Goal: Transaction & Acquisition: Book appointment/travel/reservation

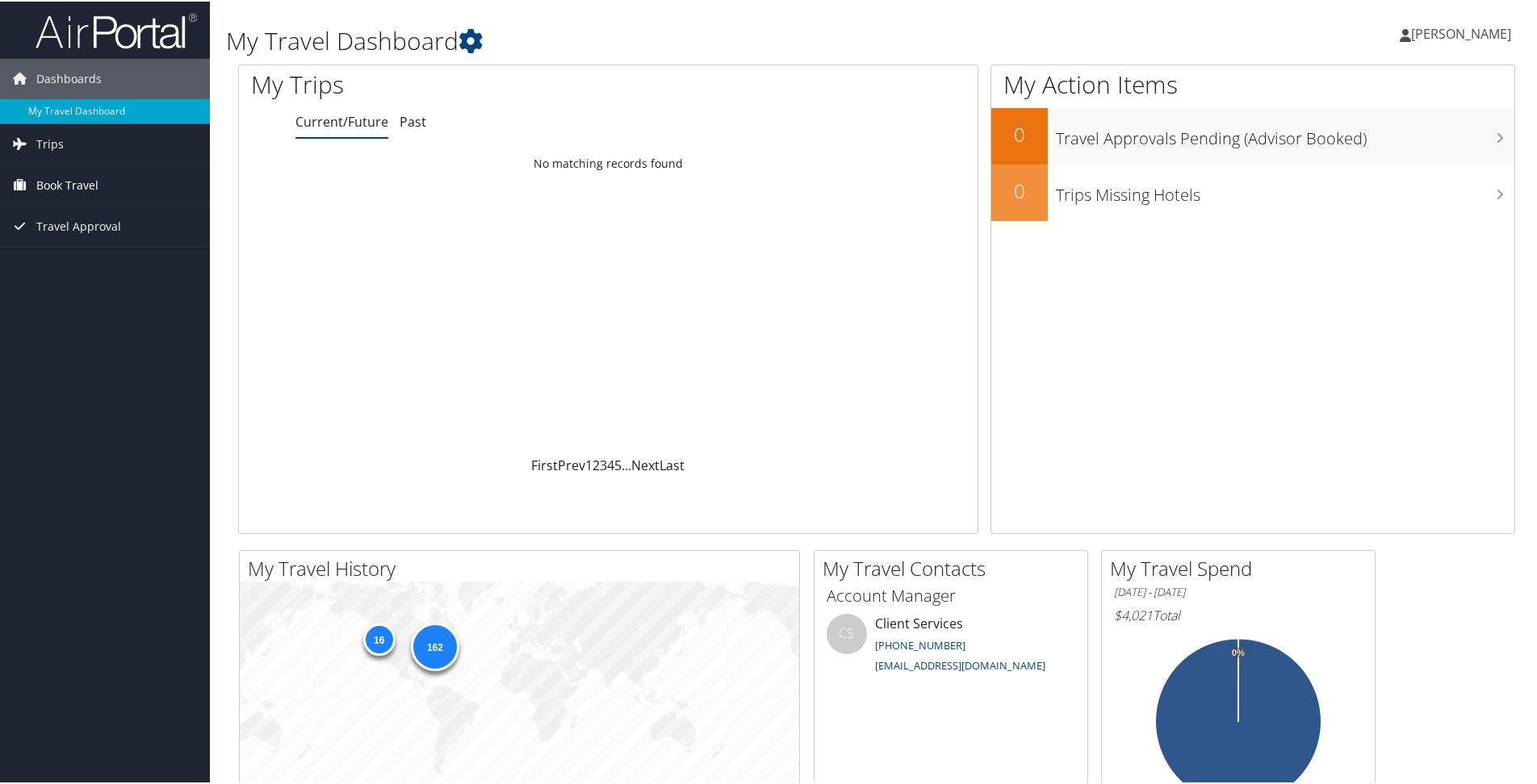
click at [92, 181] on span "Book Travel" at bounding box center [66, 184] width 62 height 40
click at [135, 261] on link "Book/Manage Online Trips" at bounding box center [105, 265] width 210 height 24
click at [64, 176] on span "Book Travel" at bounding box center [66, 184] width 62 height 40
click at [84, 259] on link "Book/Manage Online Trips" at bounding box center [105, 265] width 210 height 24
